Goal: Find specific page/section: Find specific page/section

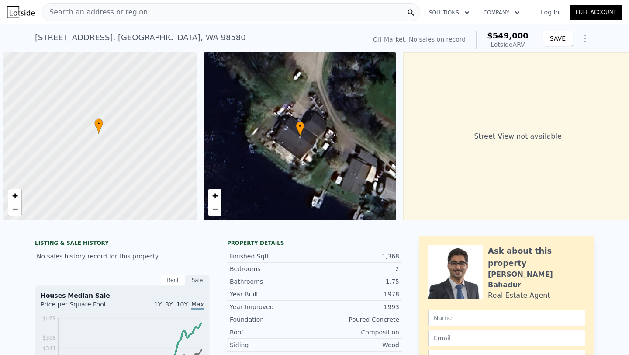
scroll to position [0, 3]
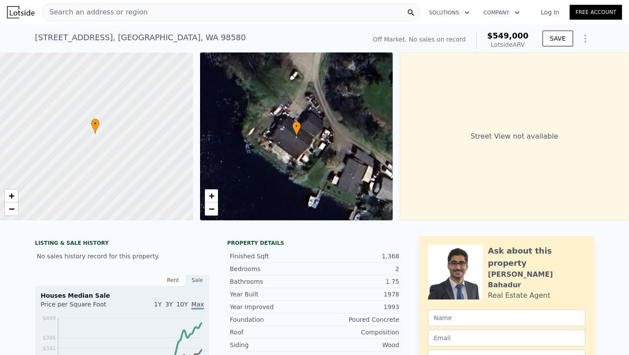
click at [135, 14] on span "Search an address or region" at bounding box center [94, 12] width 105 height 10
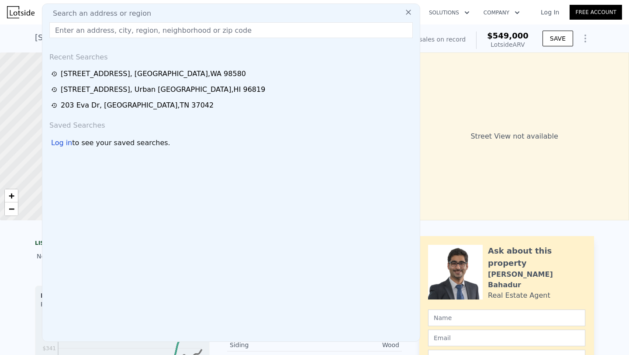
click at [118, 31] on input "text" at bounding box center [230, 30] width 363 height 16
paste input "[STREET_ADDRESS]"
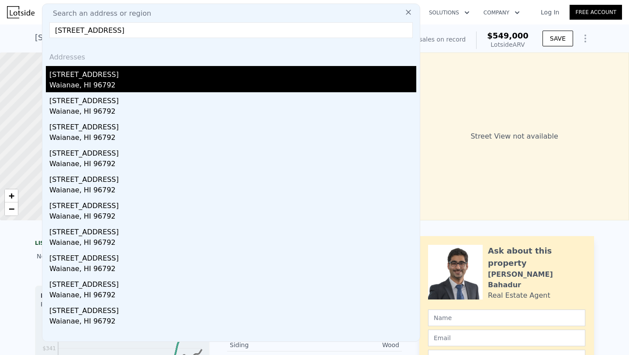
type input "[STREET_ADDRESS]"
click at [112, 73] on div "[STREET_ADDRESS]" at bounding box center [232, 73] width 367 height 14
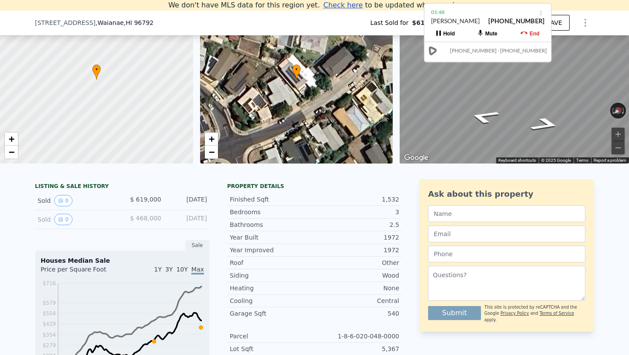
scroll to position [45, 0]
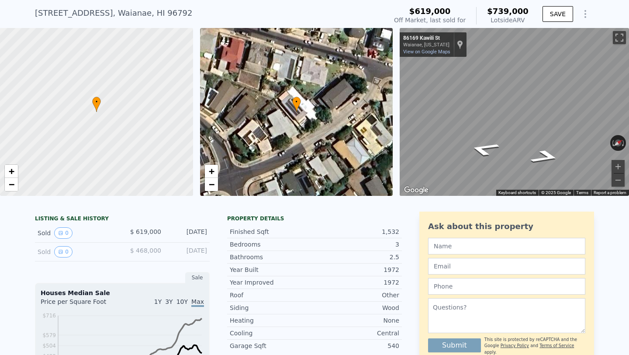
click at [104, 13] on div "[STREET_ADDRESS]" at bounding box center [114, 13] width 158 height 12
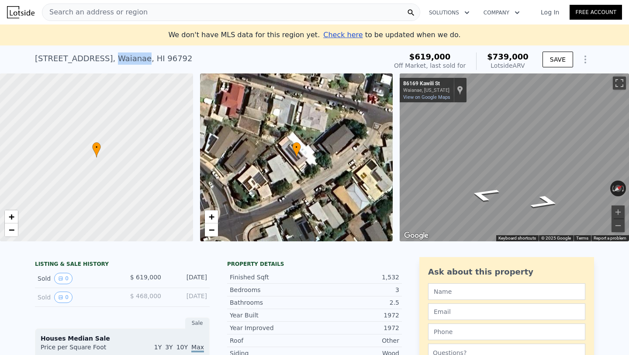
click at [103, 12] on span "Search an address or region" at bounding box center [94, 12] width 105 height 10
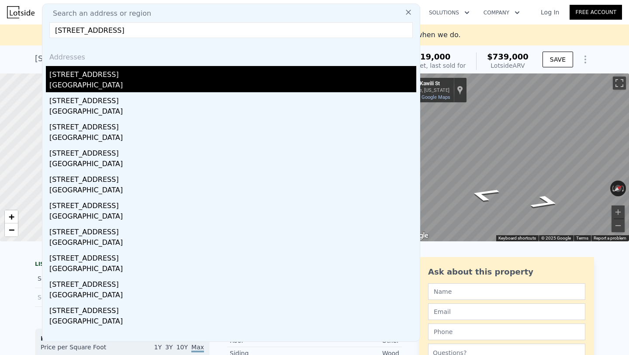
type input "[STREET_ADDRESS]"
click at [128, 79] on div "[STREET_ADDRESS]" at bounding box center [232, 73] width 367 height 14
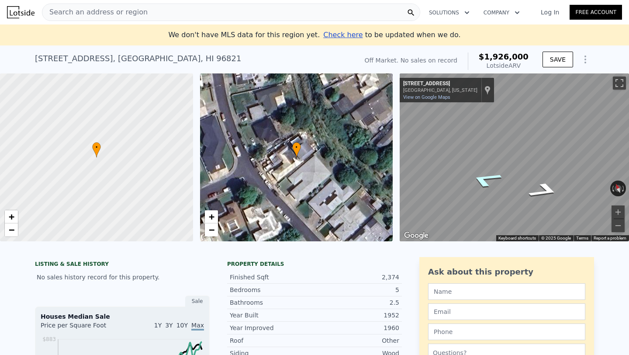
click at [494, 181] on icon "Go Northwest, Kiholo St" at bounding box center [486, 179] width 60 height 24
click at [542, 178] on icon "Go Southeast, Kiholo St" at bounding box center [532, 178] width 65 height 23
click at [550, 151] on icon "Go Southeast, Kiholo St" at bounding box center [547, 154] width 42 height 29
click at [482, 109] on div "← Move left → Move right ↑ Move up ↓ Move down + Zoom in - Zoom out [STREET_ADD…" at bounding box center [513, 157] width 229 height 168
click at [504, 160] on icon "Go Northwest, Kiholo St" at bounding box center [491, 155] width 65 height 29
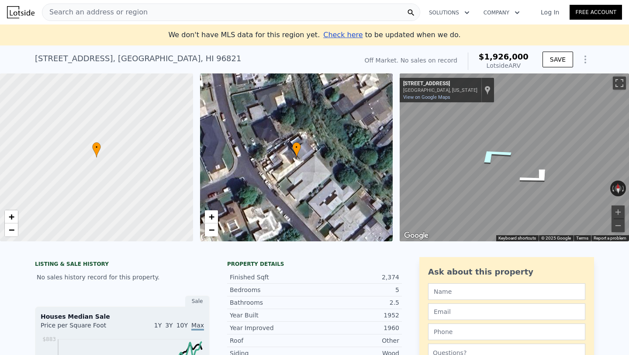
click at [499, 157] on icon "Go Northwest, Kiholo St" at bounding box center [493, 155] width 65 height 28
click at [545, 158] on icon "Go Southeast, Kiholo St" at bounding box center [547, 157] width 42 height 32
click at [621, 213] on button "Zoom in" at bounding box center [617, 211] width 13 height 13
click at [482, 182] on icon "Go Northwest, Kiholo St" at bounding box center [484, 178] width 56 height 24
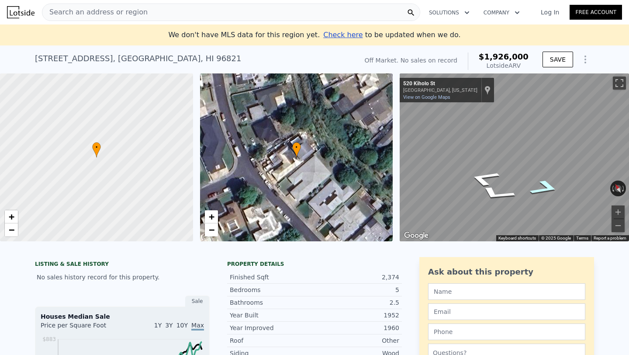
click at [539, 186] on icon "Go Southeast, Kiholo St" at bounding box center [544, 188] width 56 height 24
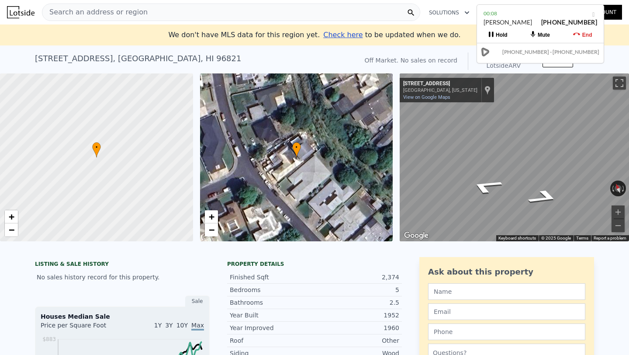
click at [230, 13] on div "Search an address or region" at bounding box center [231, 11] width 378 height 17
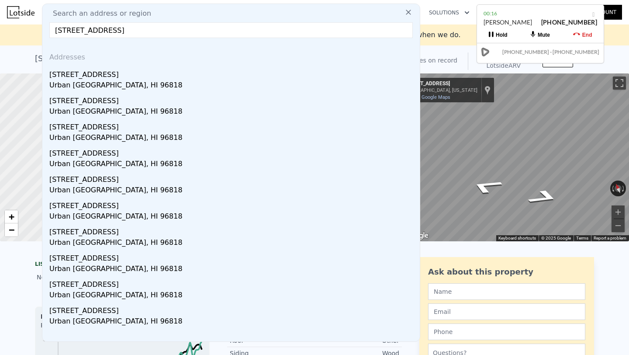
click at [121, 31] on input "[STREET_ADDRESS]" at bounding box center [230, 30] width 363 height 16
type input "[STREET_ADDRESS]"
click at [592, 31] on button "End" at bounding box center [582, 35] width 42 height 16
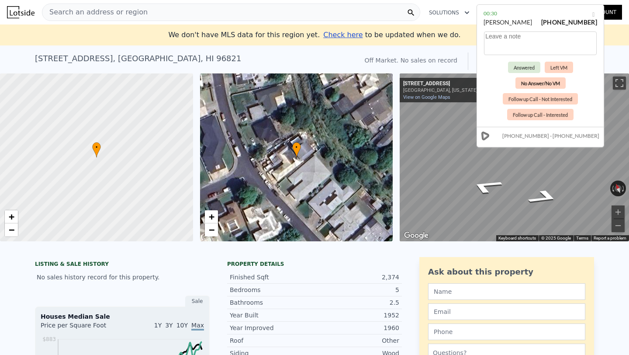
click at [539, 84] on button "No Answer/No VM" at bounding box center [540, 82] width 50 height 11
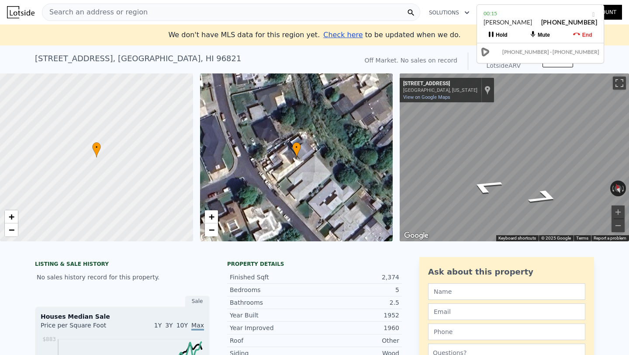
click at [203, 12] on div "Search an address or region" at bounding box center [231, 11] width 378 height 17
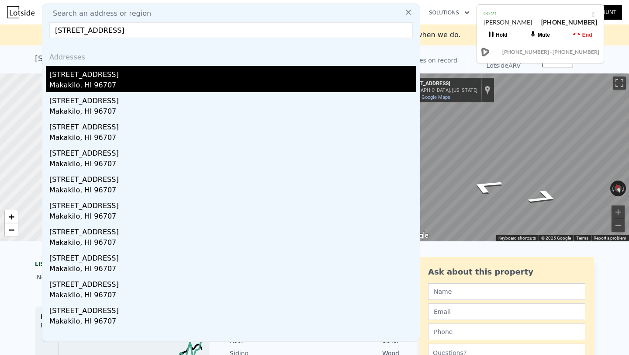
type input "[STREET_ADDRESS]"
click at [171, 69] on div "[STREET_ADDRESS]" at bounding box center [232, 73] width 367 height 14
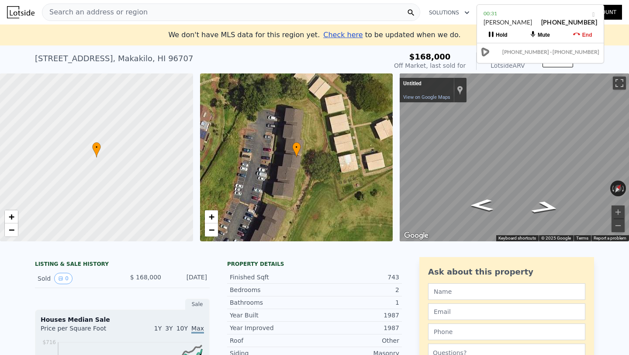
scroll to position [4, 0]
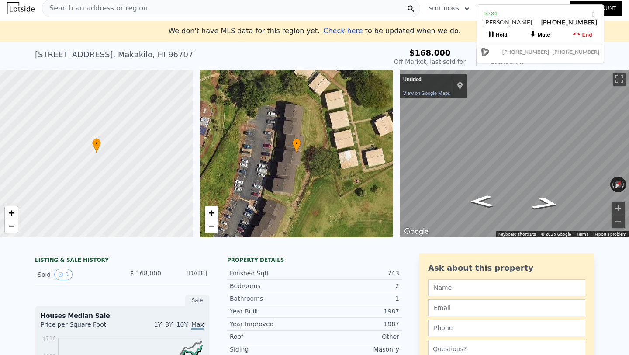
click at [587, 35] on div "End" at bounding box center [587, 35] width 10 height 6
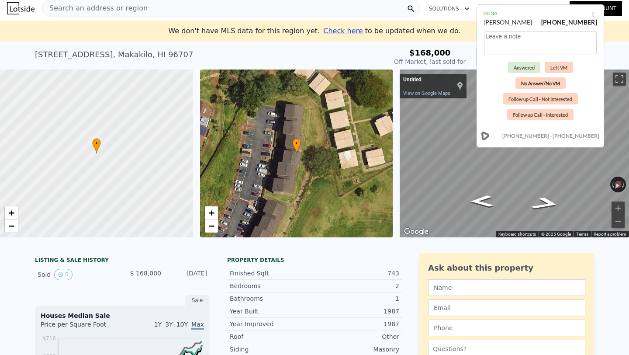
click at [531, 83] on button "No Answer/No VM" at bounding box center [540, 82] width 50 height 11
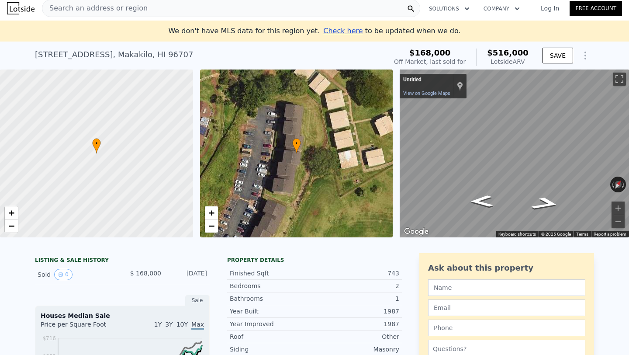
click at [121, 9] on span "Search an address or region" at bounding box center [94, 8] width 105 height 10
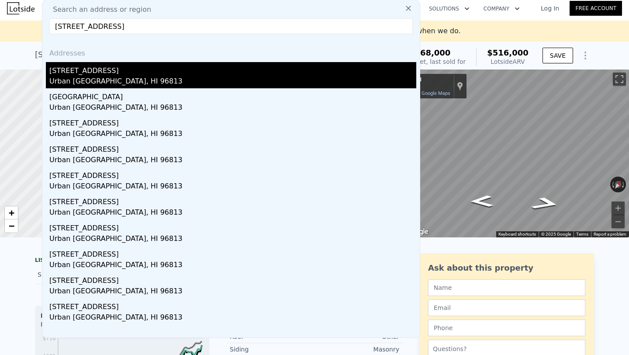
type input "[STREET_ADDRESS]"
click at [105, 78] on div "Urban [GEOGRAPHIC_DATA], HI 96813" at bounding box center [232, 82] width 367 height 12
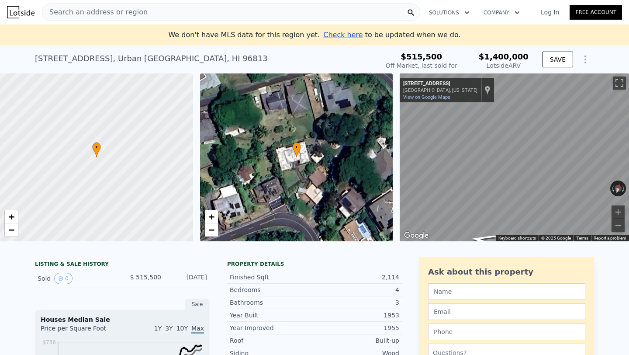
click at [146, 9] on div "Search an address or region" at bounding box center [231, 11] width 378 height 17
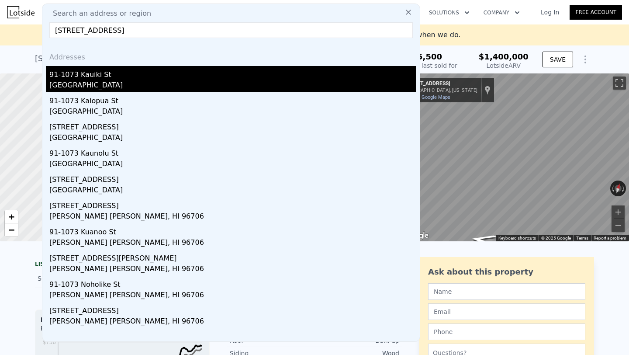
type input "[STREET_ADDRESS]"
click at [114, 71] on div "91-1073 Kauiki St" at bounding box center [232, 73] width 367 height 14
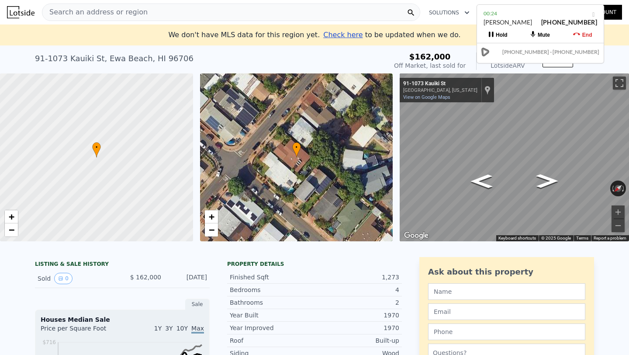
click at [111, 5] on div "Search an address or region" at bounding box center [94, 12] width 105 height 17
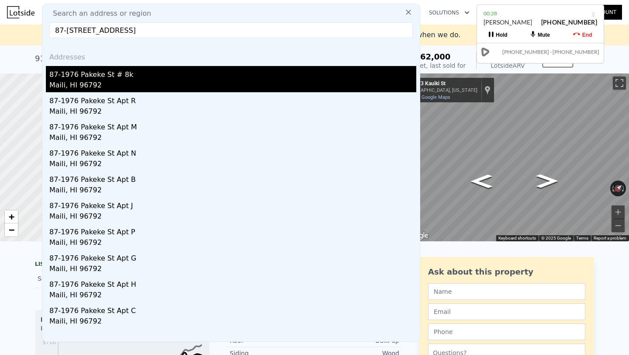
type input "87-[STREET_ADDRESS]"
click at [125, 75] on div "87-1976 Pakeke St # 8k" at bounding box center [232, 73] width 367 height 14
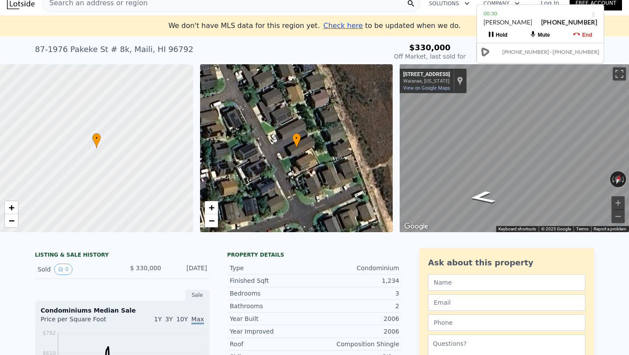
scroll to position [10, 0]
click at [576, 37] on icon at bounding box center [576, 34] width 7 height 7
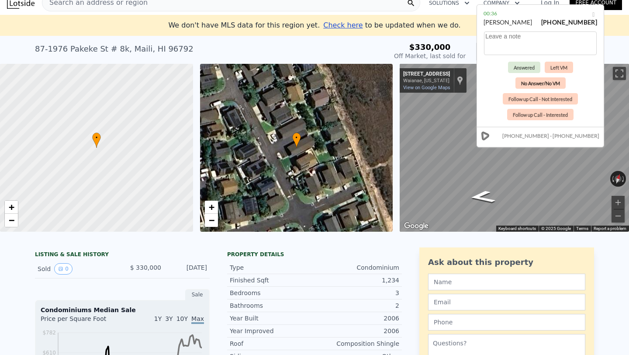
click at [547, 77] on button "No Answer/No VM" at bounding box center [540, 82] width 50 height 11
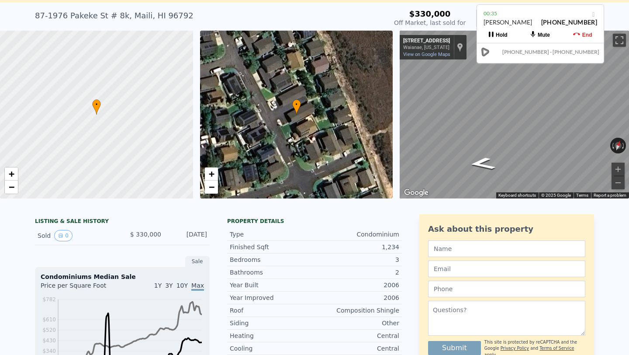
scroll to position [46, 0]
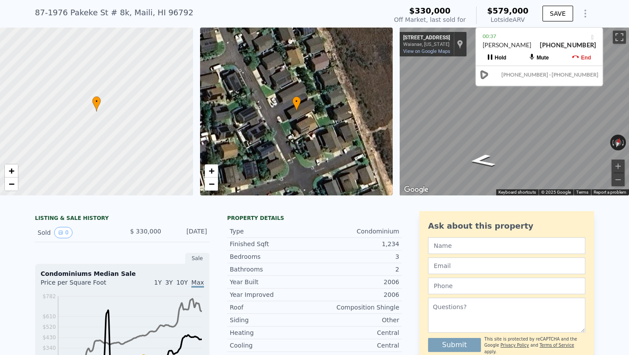
drag, startPoint x: 540, startPoint y: 10, endPoint x: 539, endPoint y: 32, distance: 22.7
click at [539, 32] on div "00:37" at bounding box center [539, 36] width 114 height 9
click at [574, 54] on icon at bounding box center [574, 57] width 7 height 7
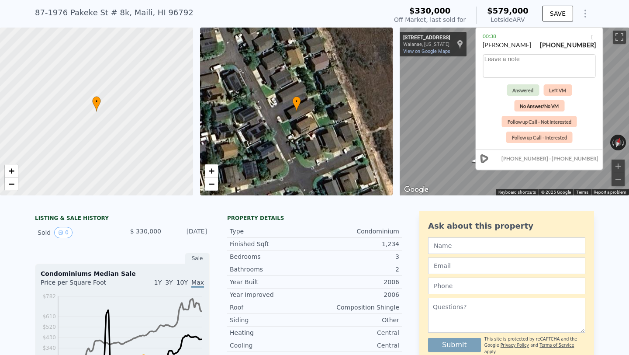
click at [540, 107] on button "No Answer/No VM" at bounding box center [539, 105] width 50 height 11
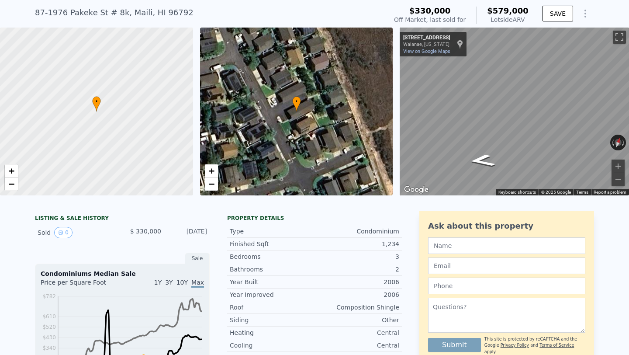
scroll to position [0, 0]
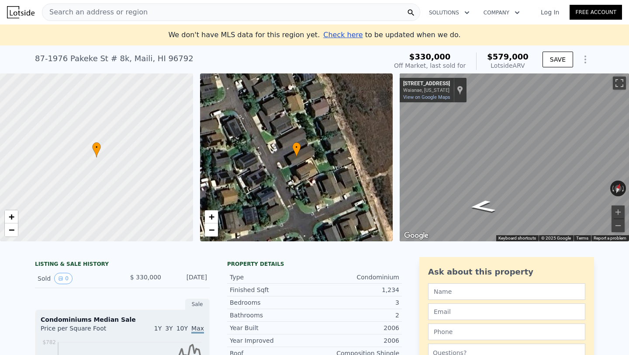
click at [100, 11] on span "Search an address or region" at bounding box center [94, 12] width 105 height 10
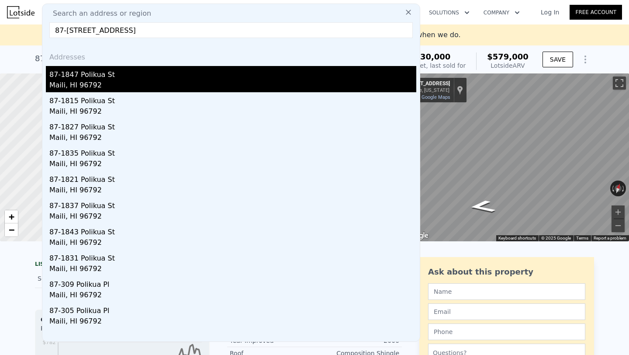
type input "87-[STREET_ADDRESS]"
click at [121, 73] on div "87-1847 Polikua St" at bounding box center [232, 73] width 367 height 14
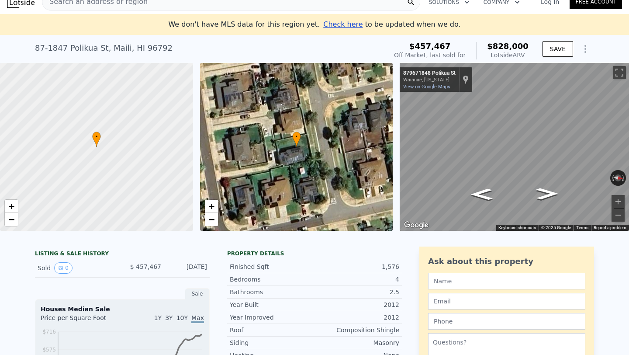
scroll to position [11, 0]
